Goal: Answer question/provide support: Share knowledge or assist other users

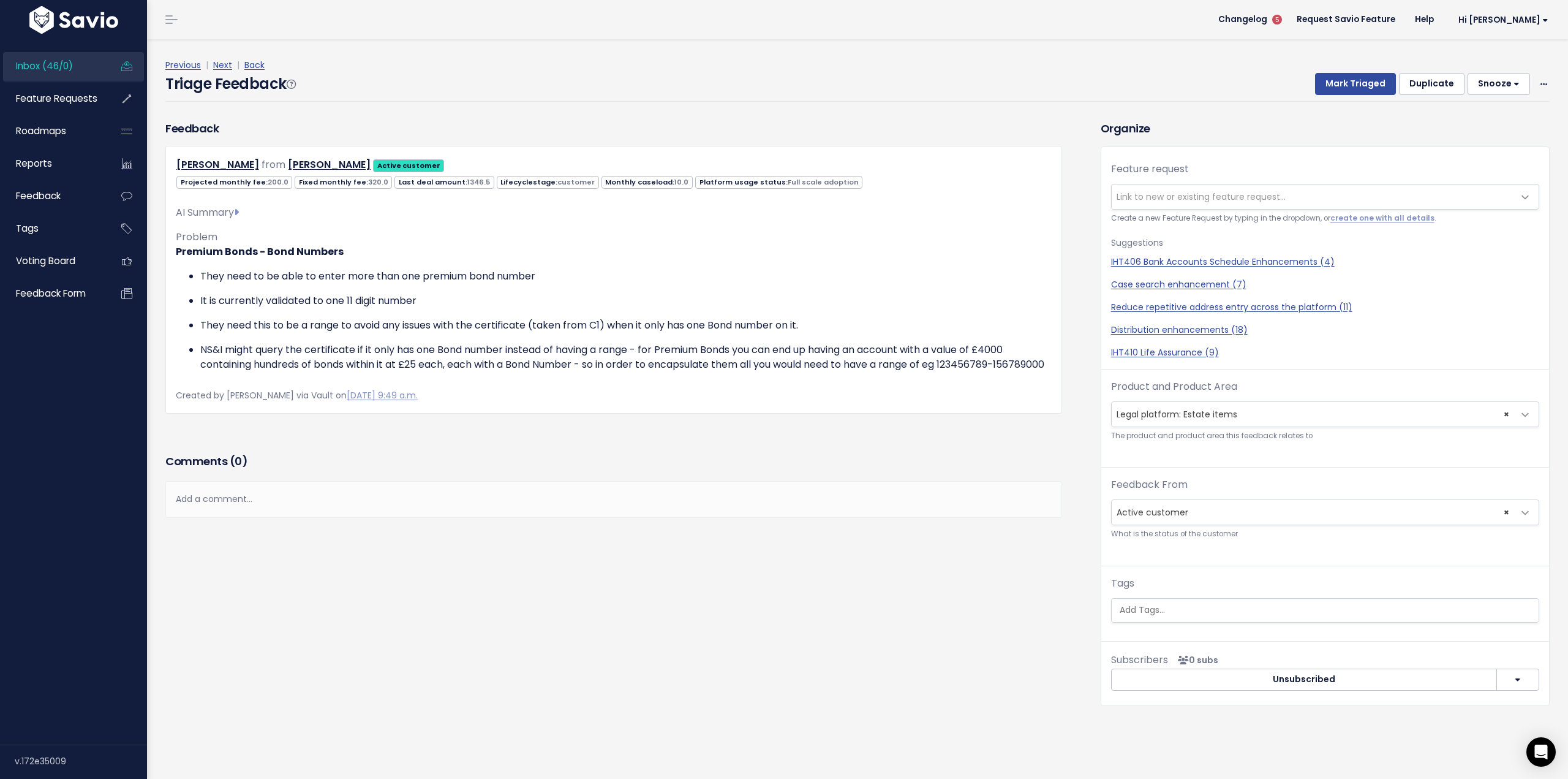
click at [1203, 185] on span "Link to new or existing feature request..." at bounding box center [1313, 196] width 403 height 25
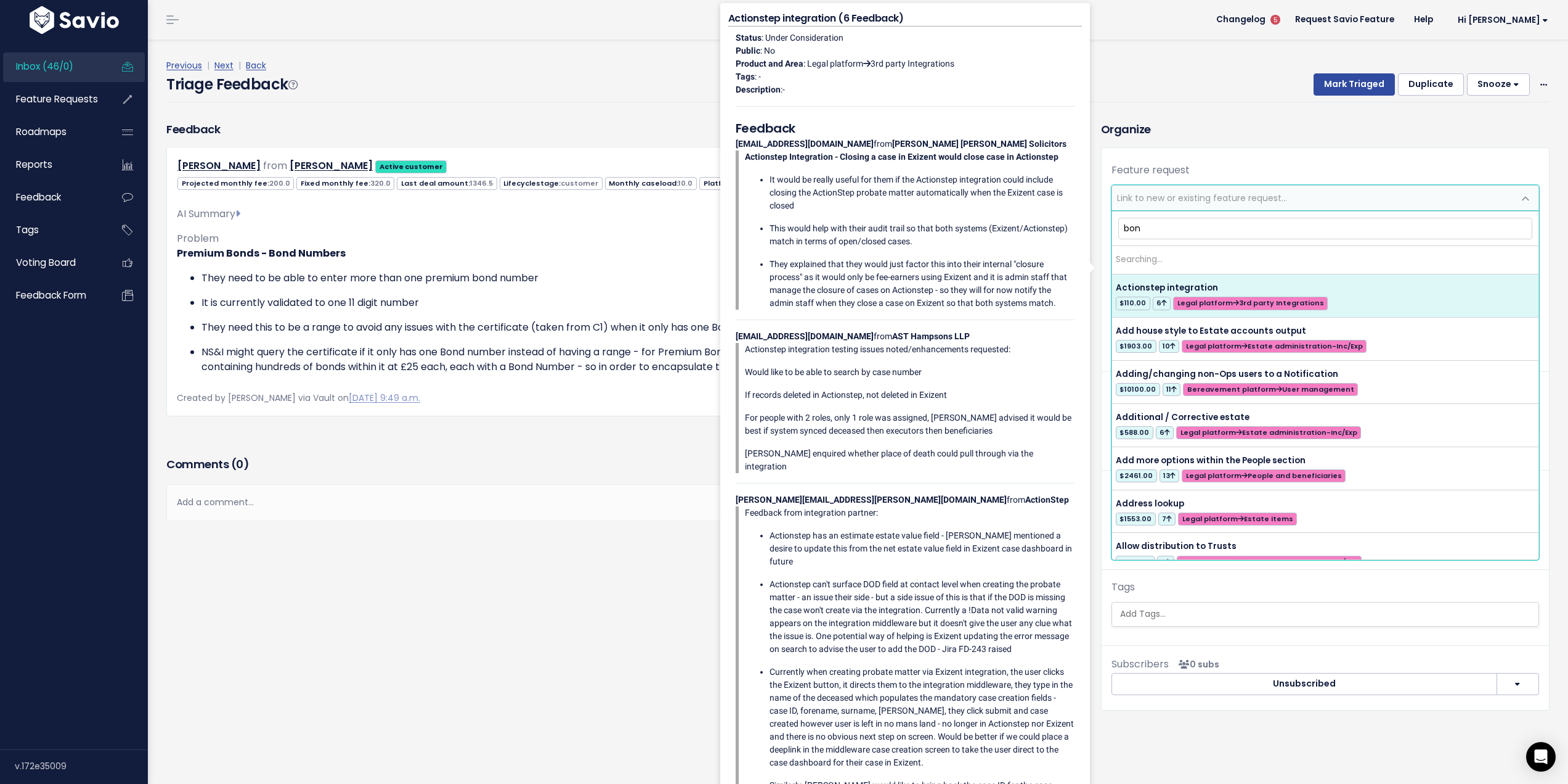
type input "bond"
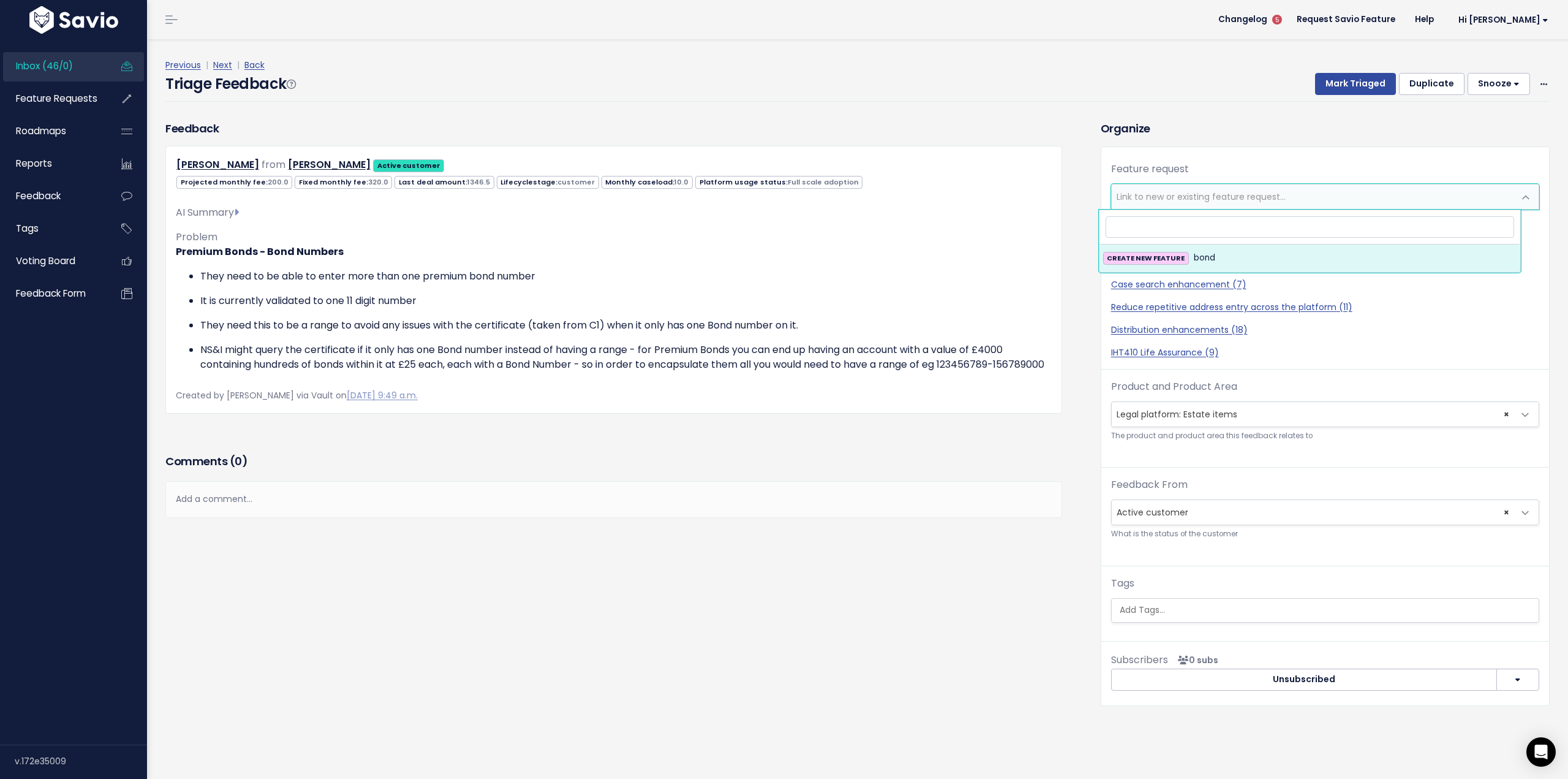
click at [1218, 159] on div "Feature request --------- Link to new or existing feature request... Create a n…" at bounding box center [1326, 396] width 448 height 499
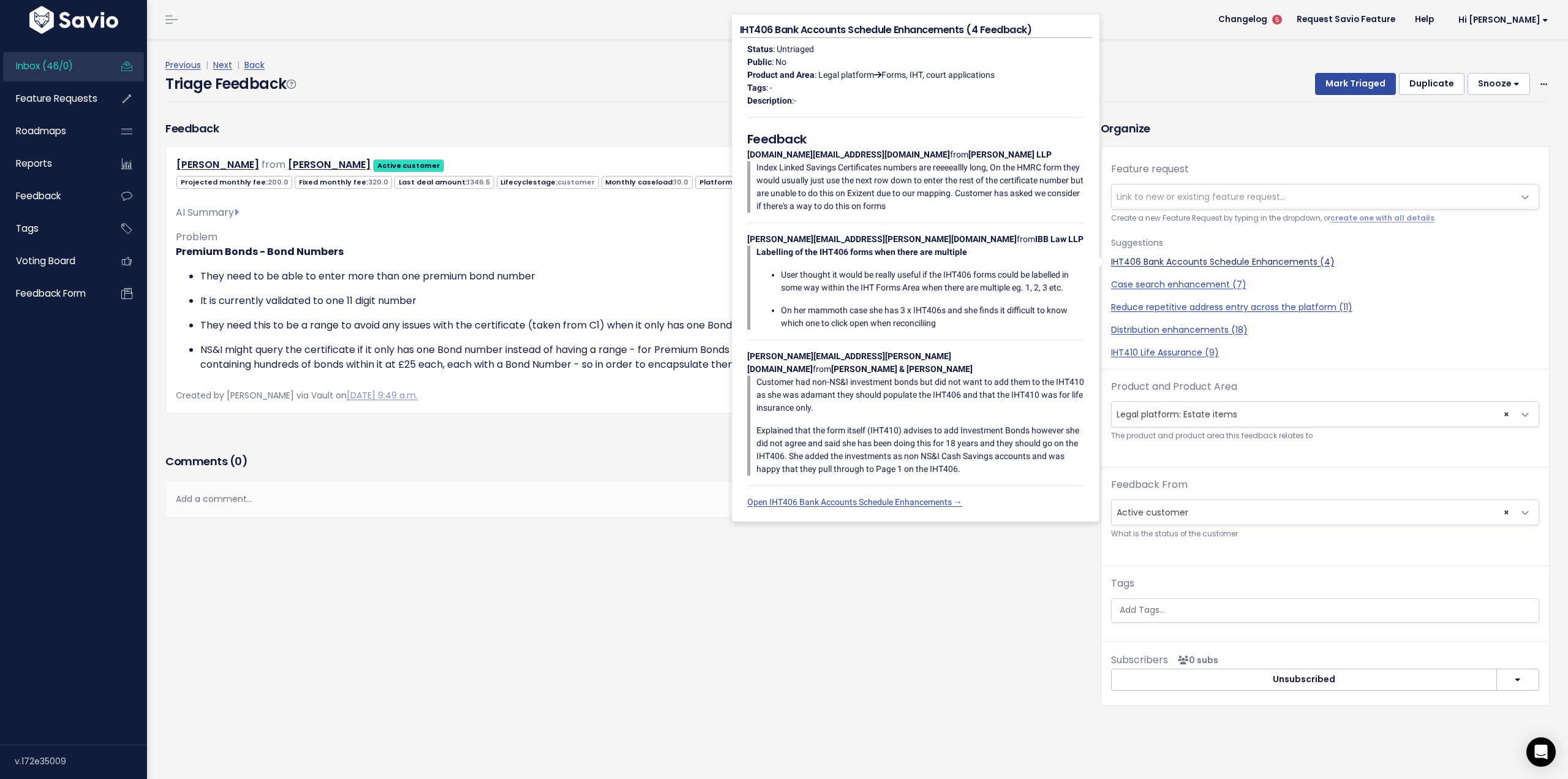
click at [1218, 255] on link "IHT406 Bank Accounts Schedule Enhancements (4)" at bounding box center [1325, 262] width 428 height 13
select select "20169"
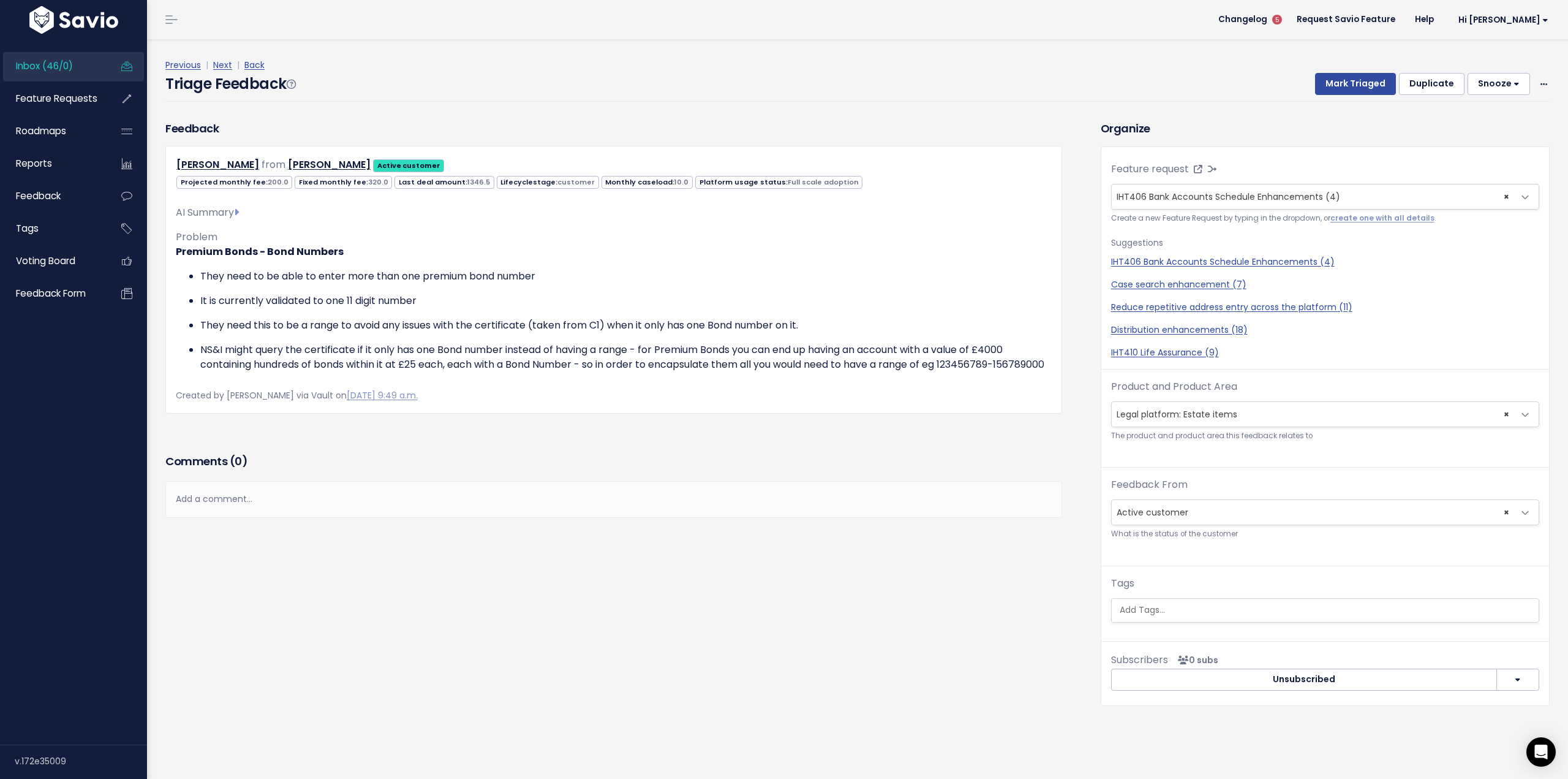
click at [24, 60] on span "Inbox (46/0)" at bounding box center [44, 66] width 57 height 13
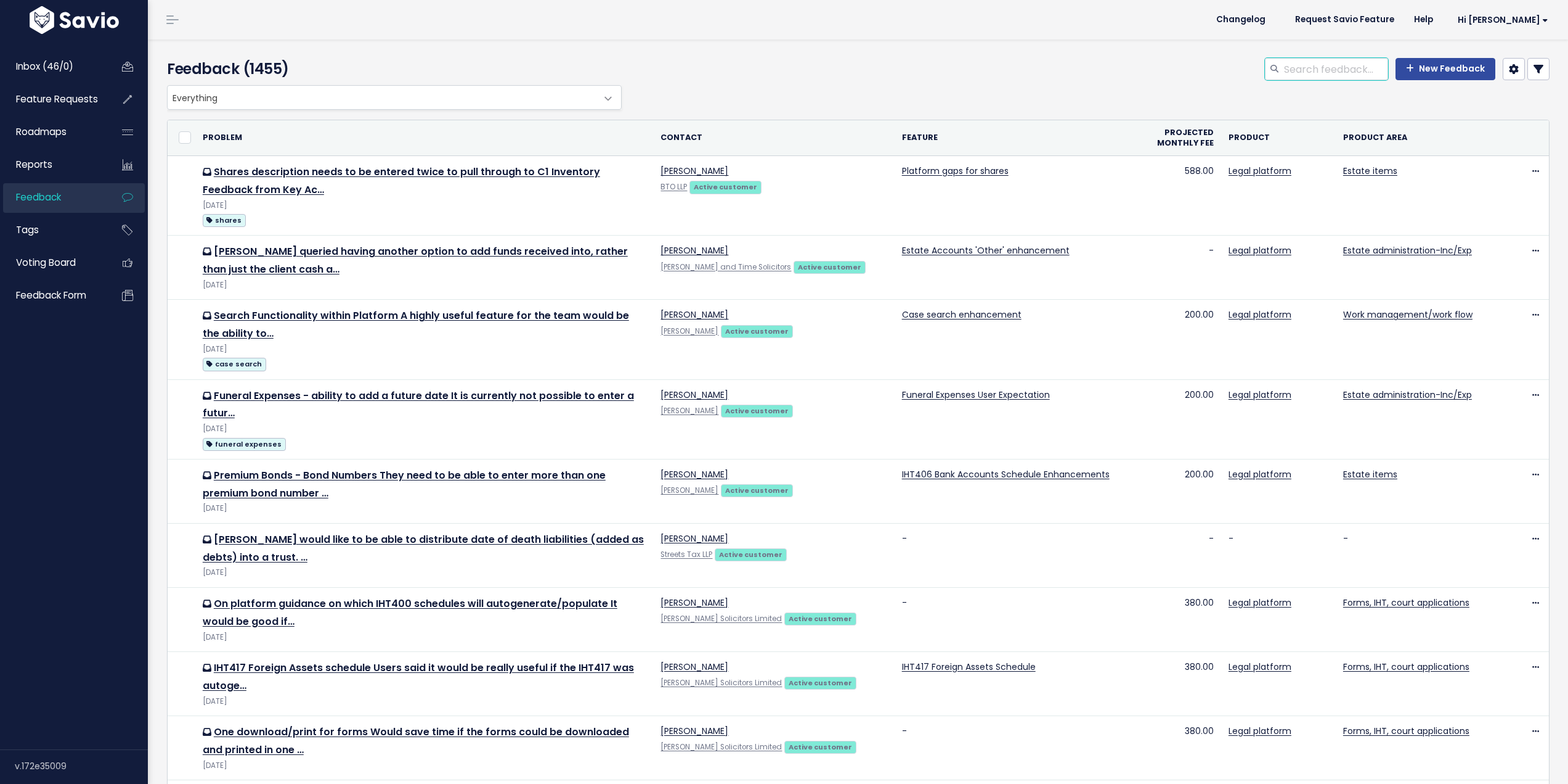
click at [1315, 65] on input "search" at bounding box center [1335, 69] width 105 height 22
type input "bond"
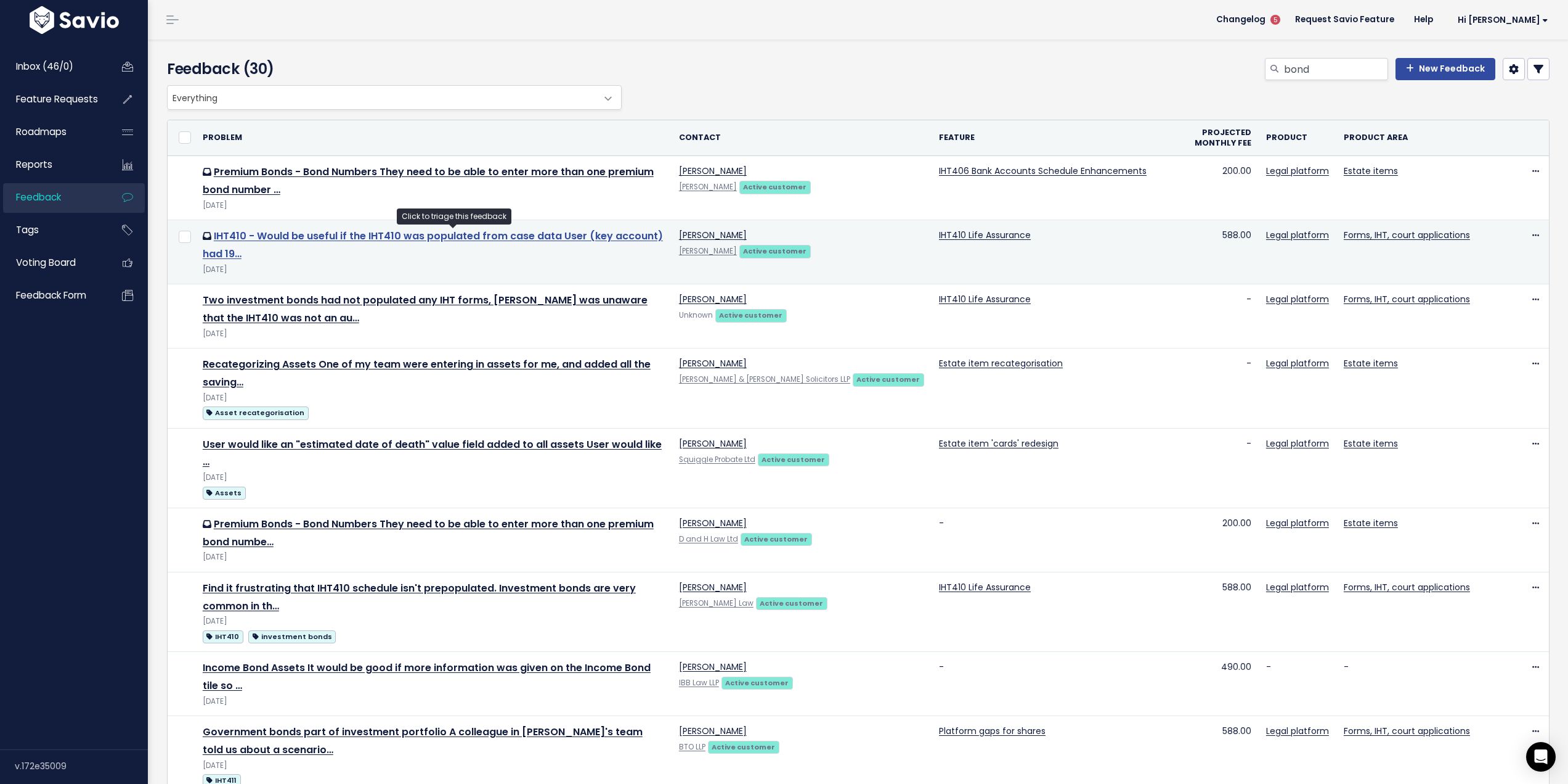
click at [463, 237] on link "IHT410 - Would be useful if the IHT410 was populated from case data User (key a…" at bounding box center [433, 245] width 460 height 32
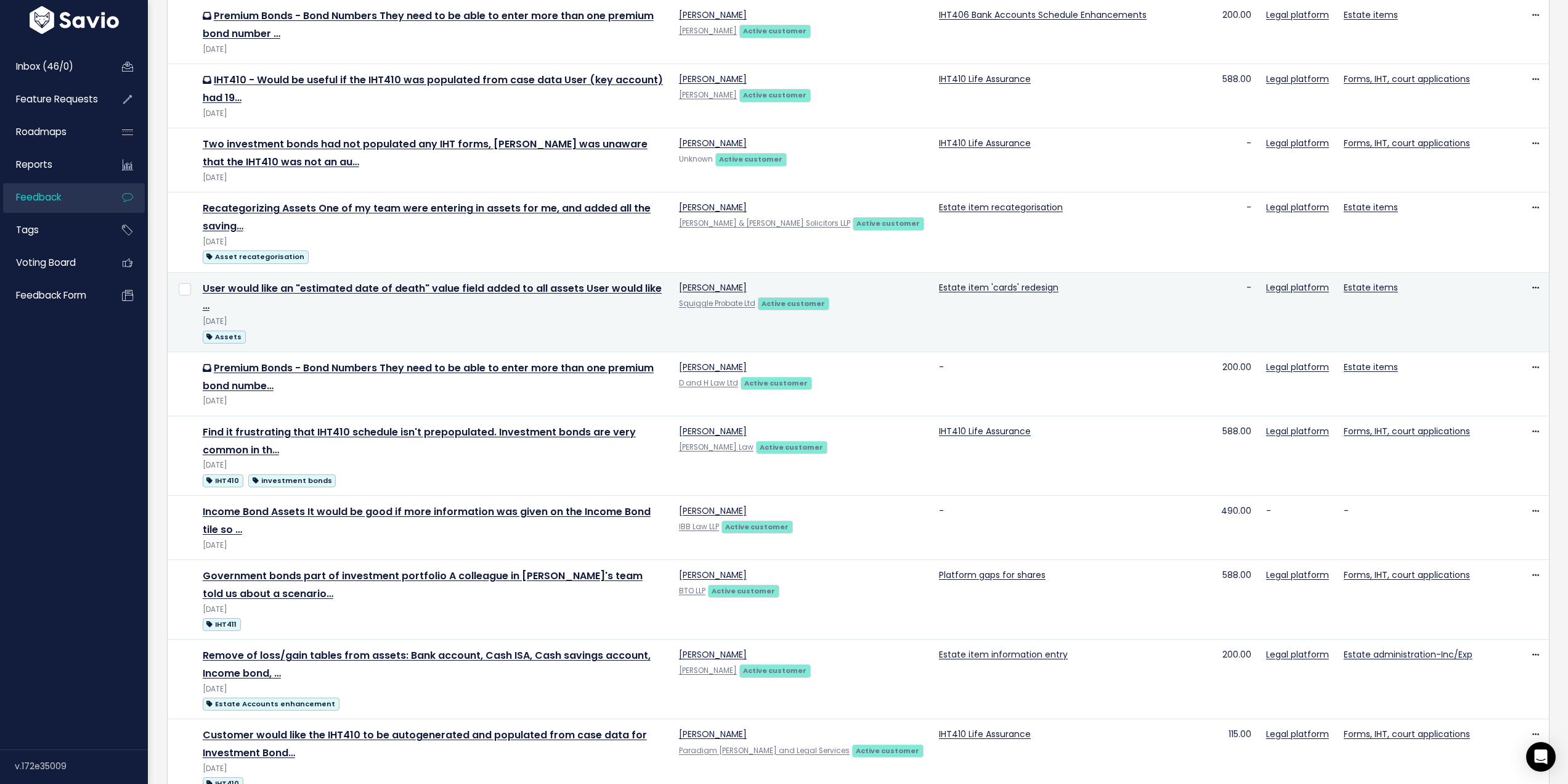
scroll to position [185, 0]
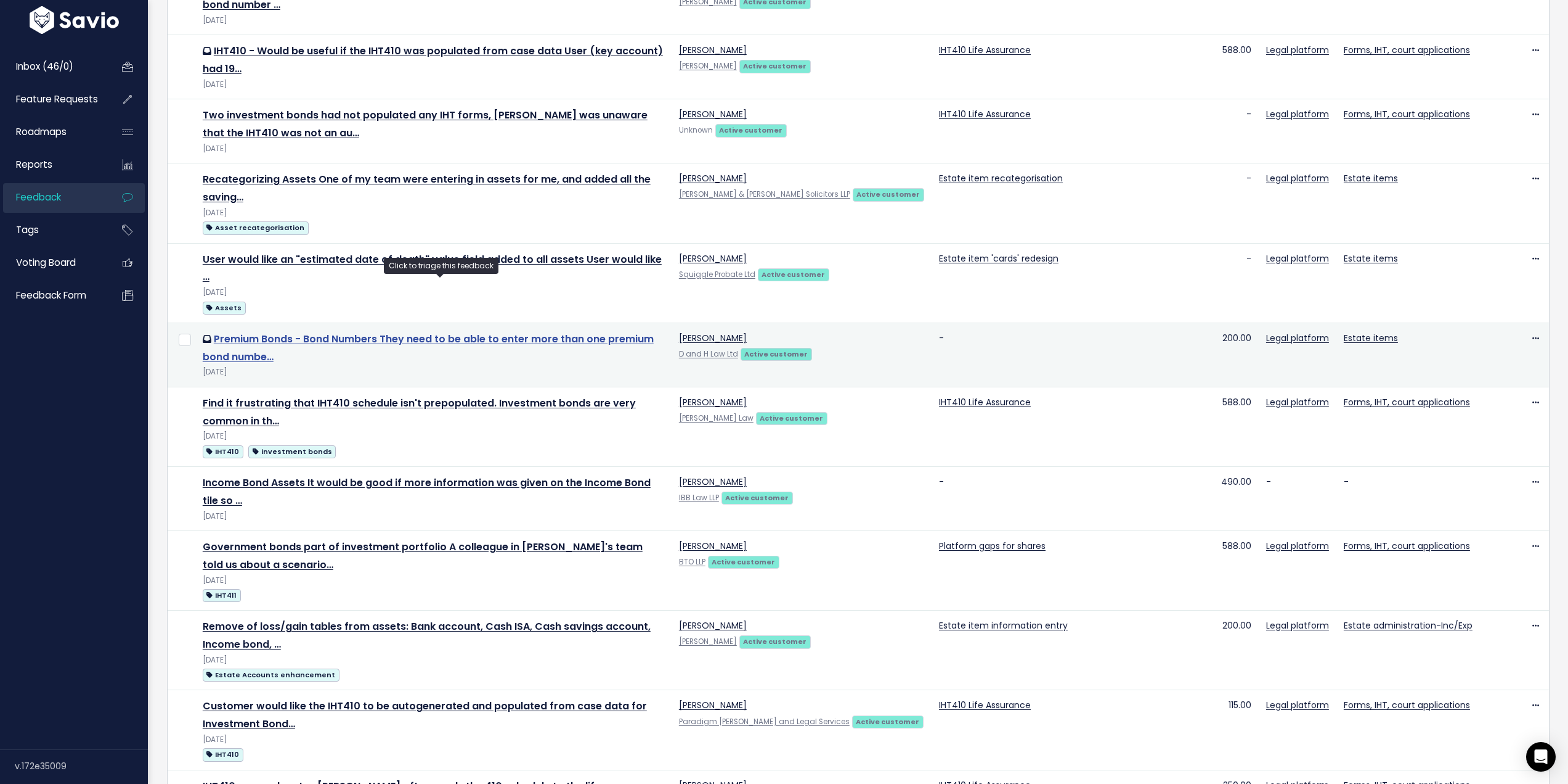
click at [506, 331] on link "Premium Bonds - Bond Numbers They need to be able to enter more than one premiu…" at bounding box center [428, 347] width 451 height 32
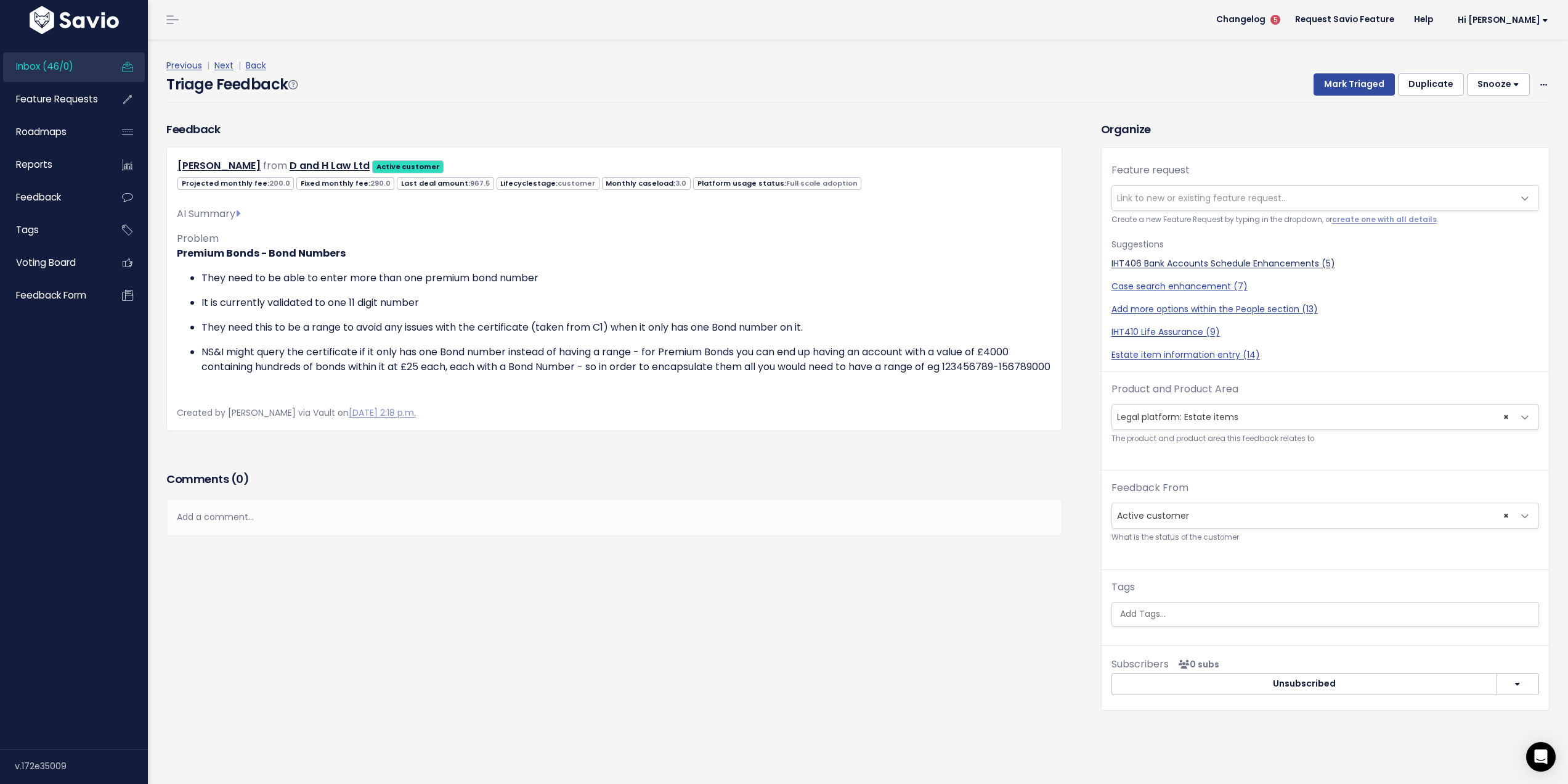
click at [1238, 260] on link "IHT406 Bank Accounts Schedule Enhancements (5)" at bounding box center [1325, 263] width 427 height 13
select select "20169"
click at [850, 399] on p at bounding box center [614, 392] width 875 height 14
